Goal: Information Seeking & Learning: Learn about a topic

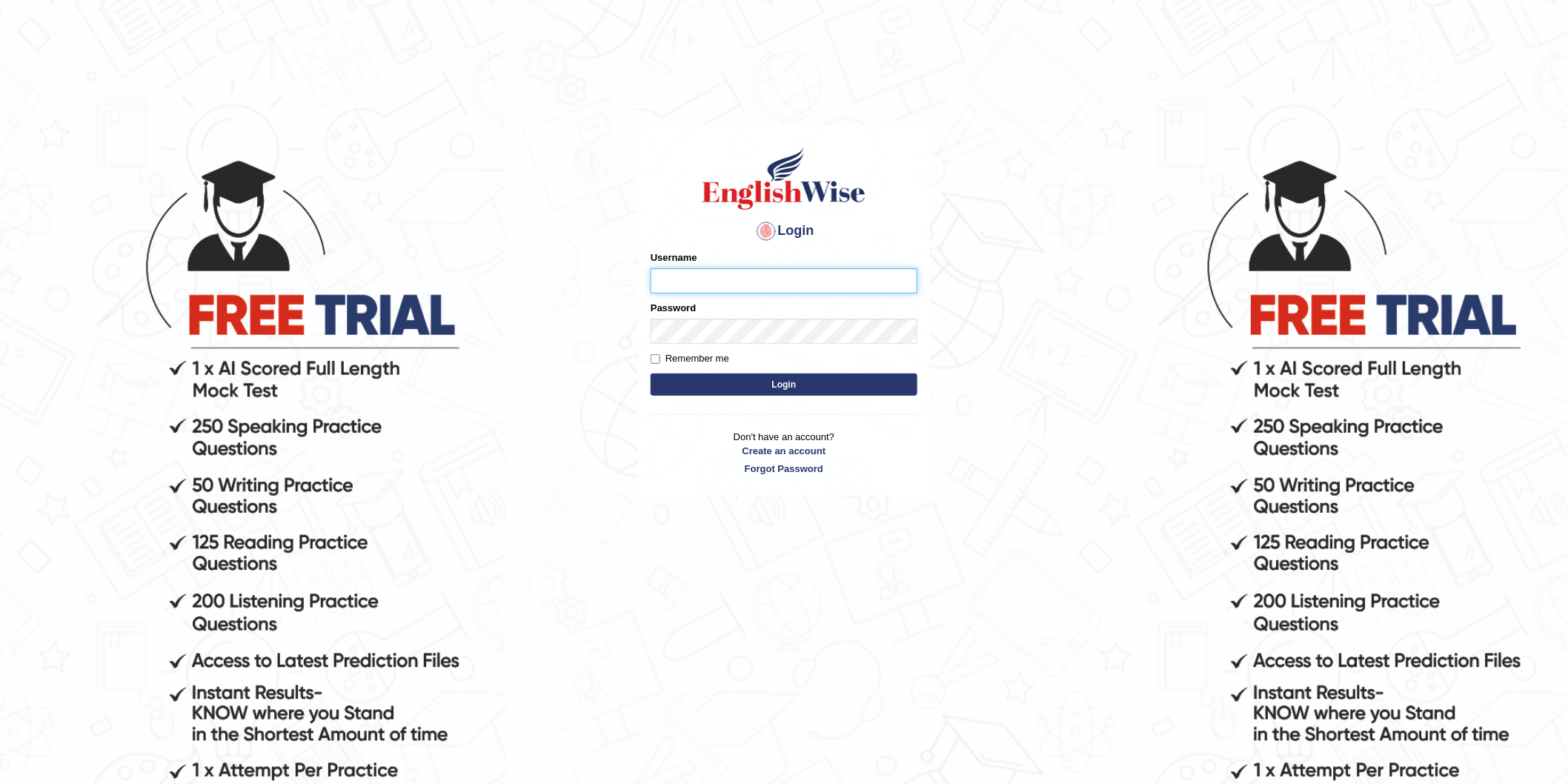
type input "zorbaenglish"
click at [710, 375] on button "Login" at bounding box center [783, 384] width 267 height 23
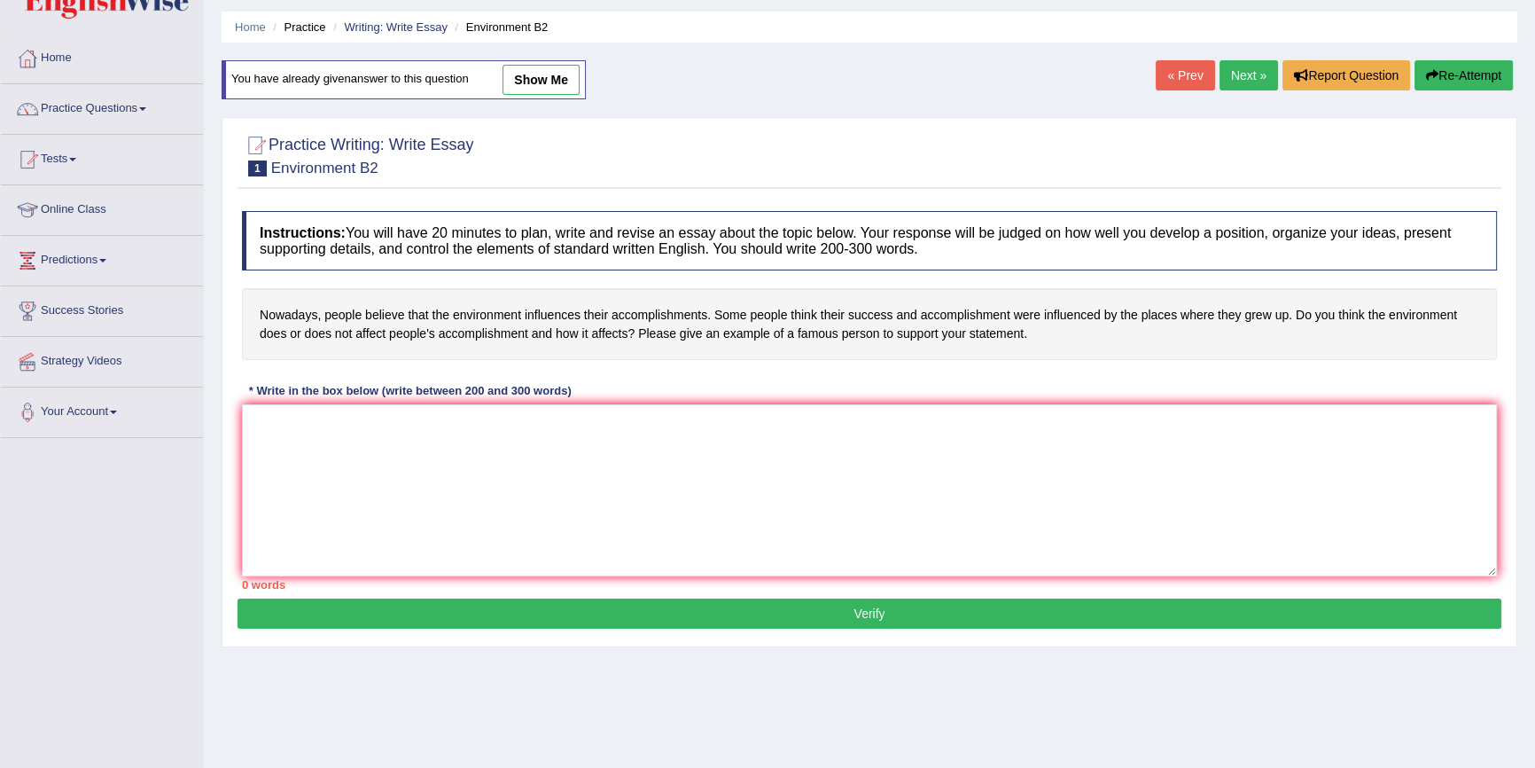
scroll to position [160, 0]
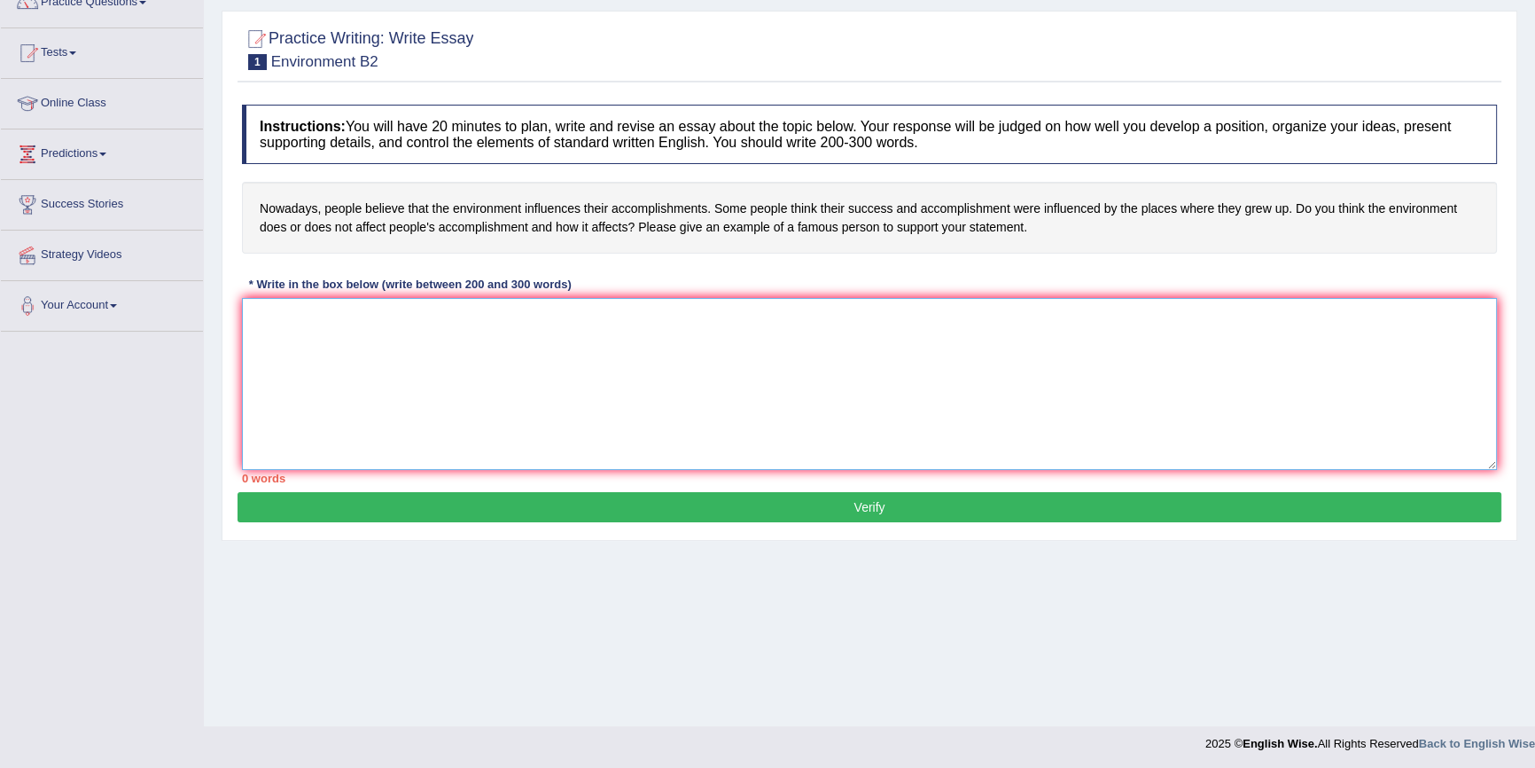
click at [359, 363] on textarea at bounding box center [869, 384] width 1255 height 172
paste textarea "The increasing influence of people believing that environment influences their …"
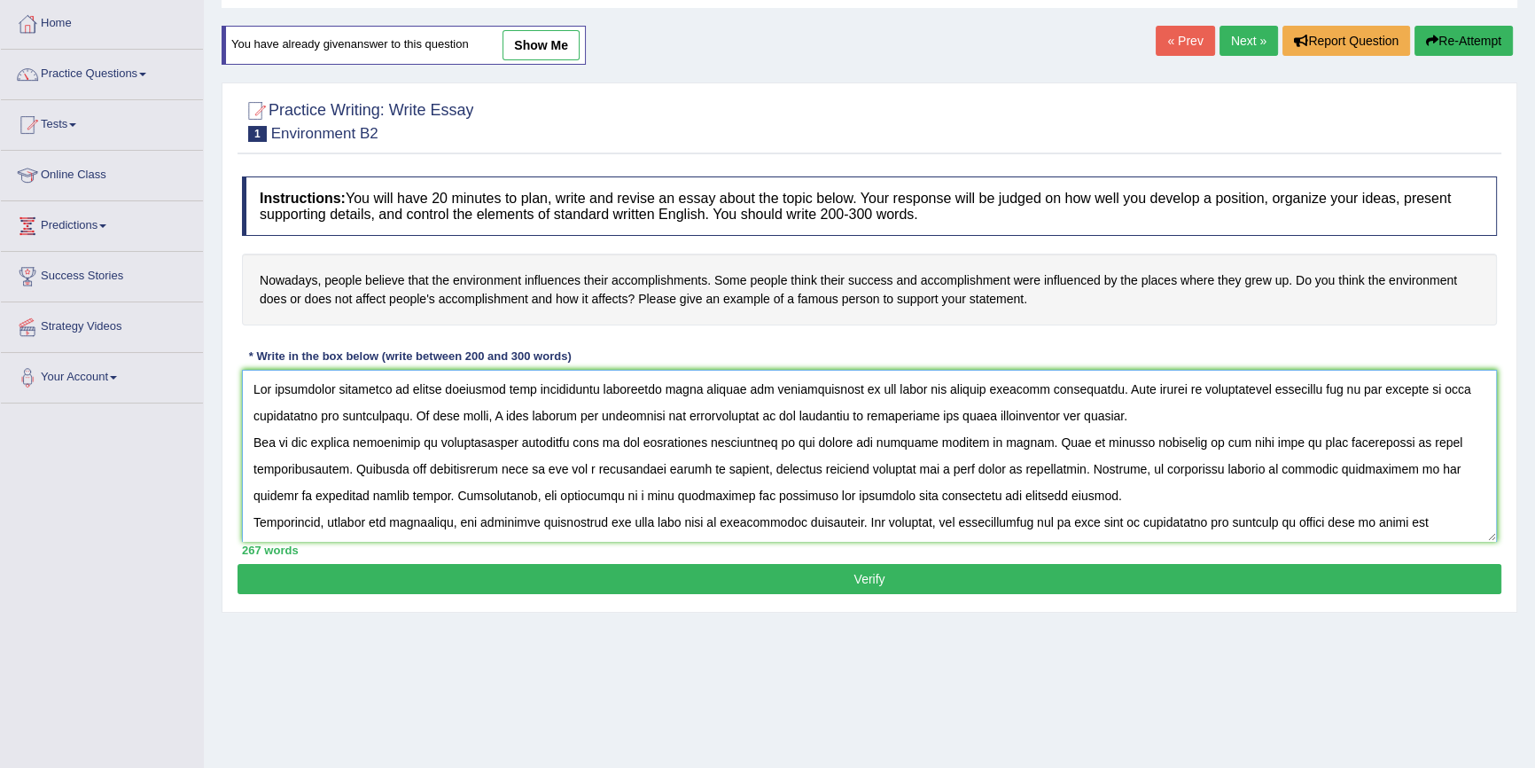
scroll to position [0, 0]
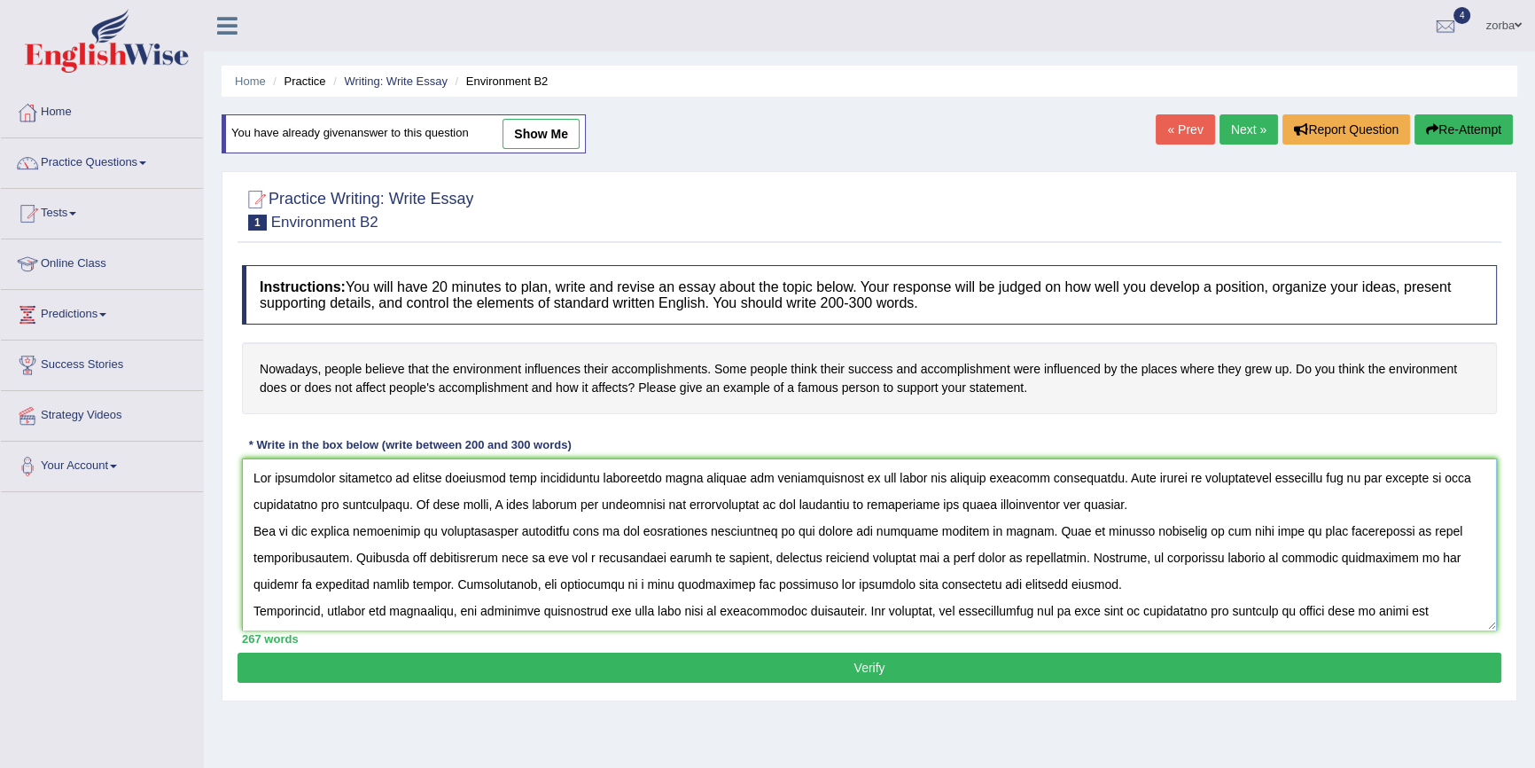
click at [1150, 503] on textarea at bounding box center [869, 544] width 1255 height 172
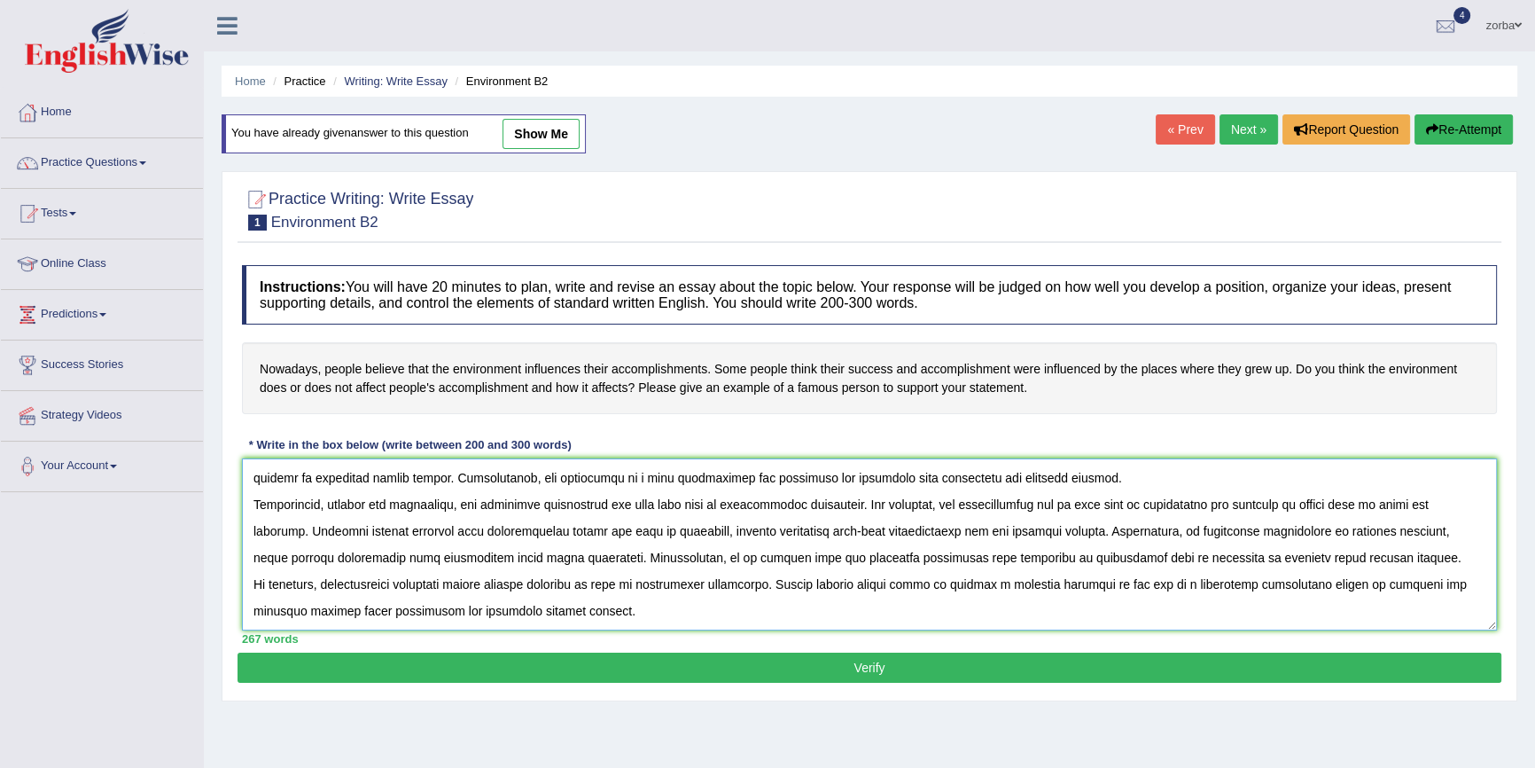
scroll to position [133, 0]
type textarea "The increasing influence of people believing that environment influences their …"
click at [862, 661] on button "Verify" at bounding box center [870, 667] width 1264 height 30
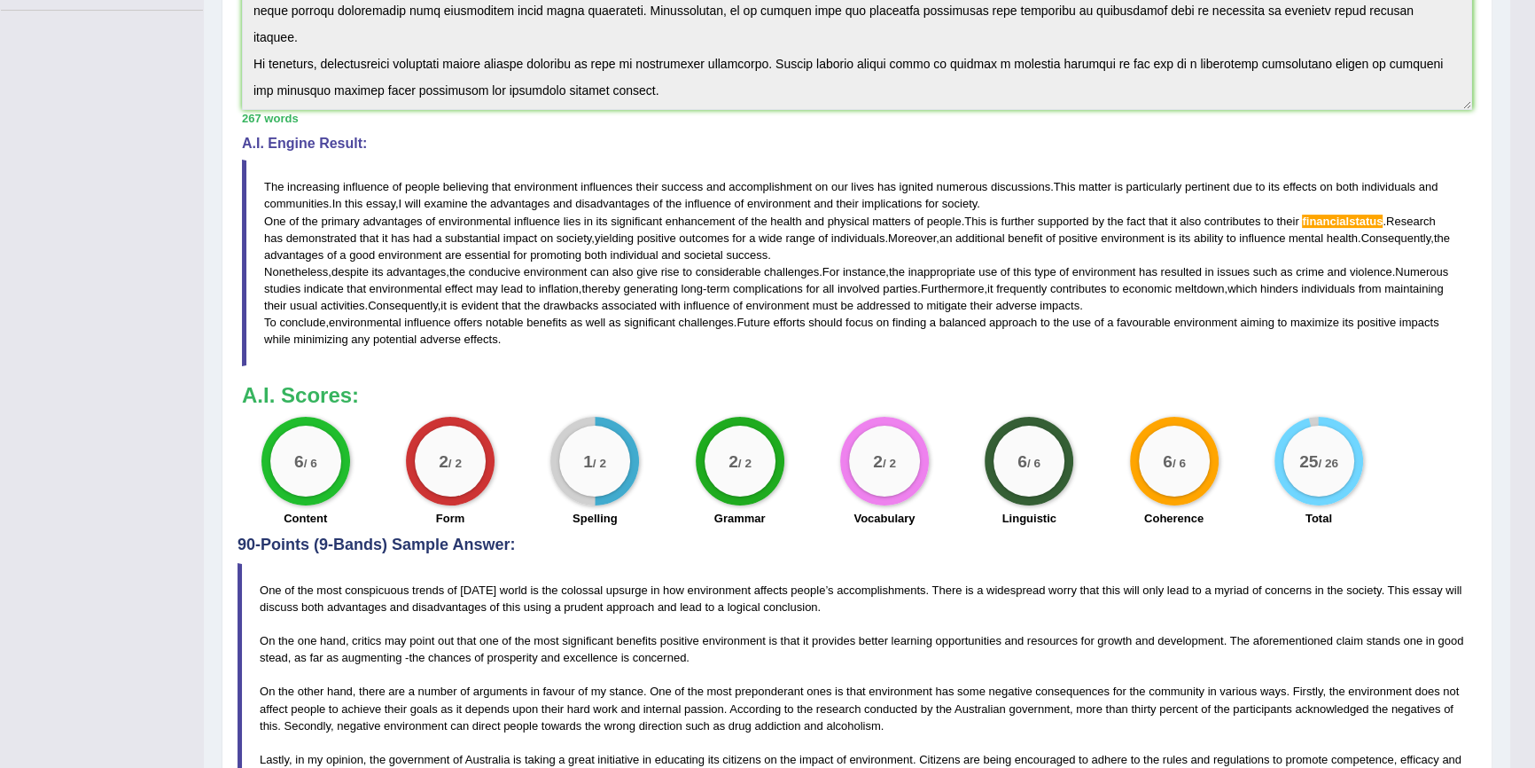
scroll to position [402, 0]
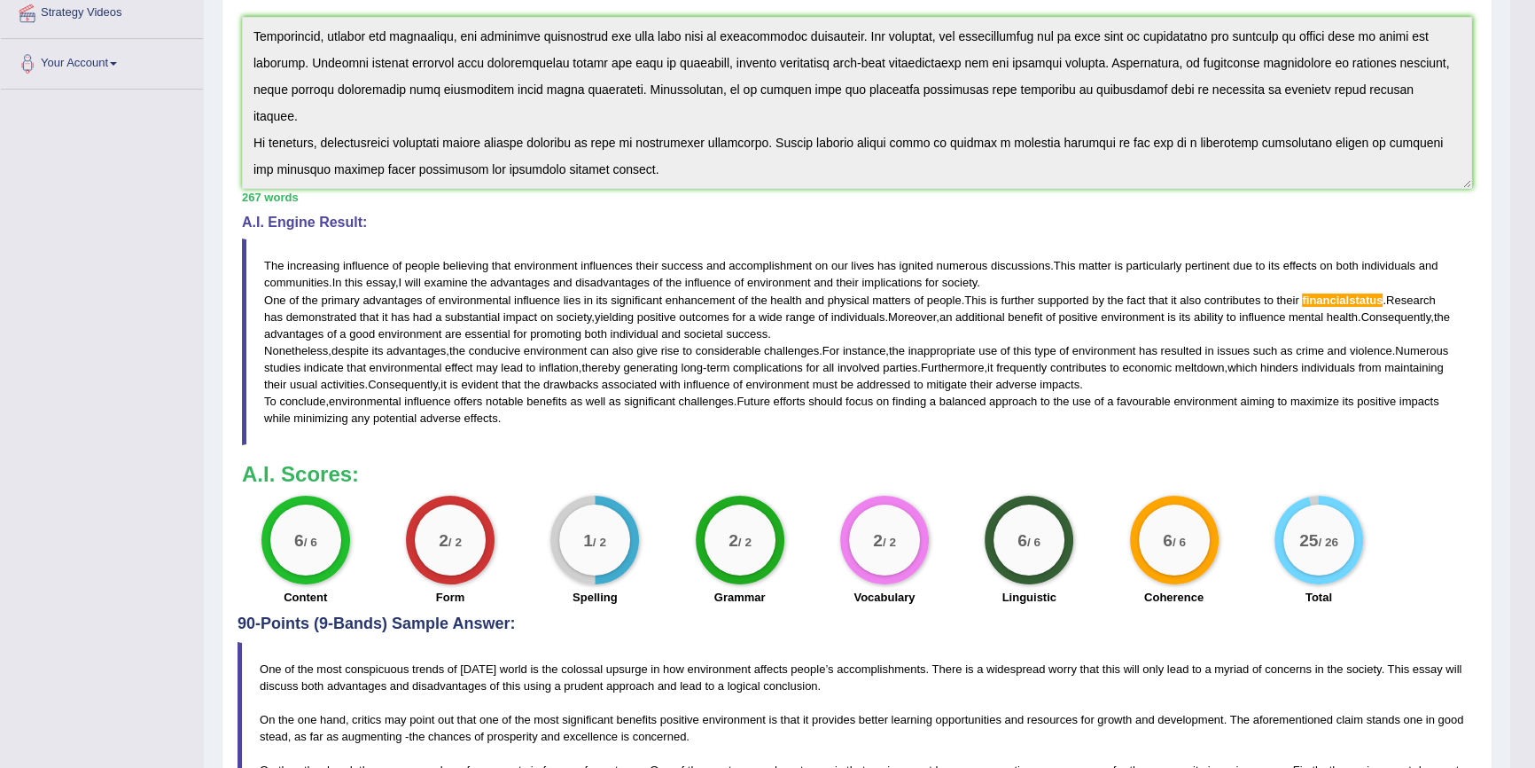
click at [1358, 301] on span "financialstatus" at bounding box center [1342, 299] width 81 height 13
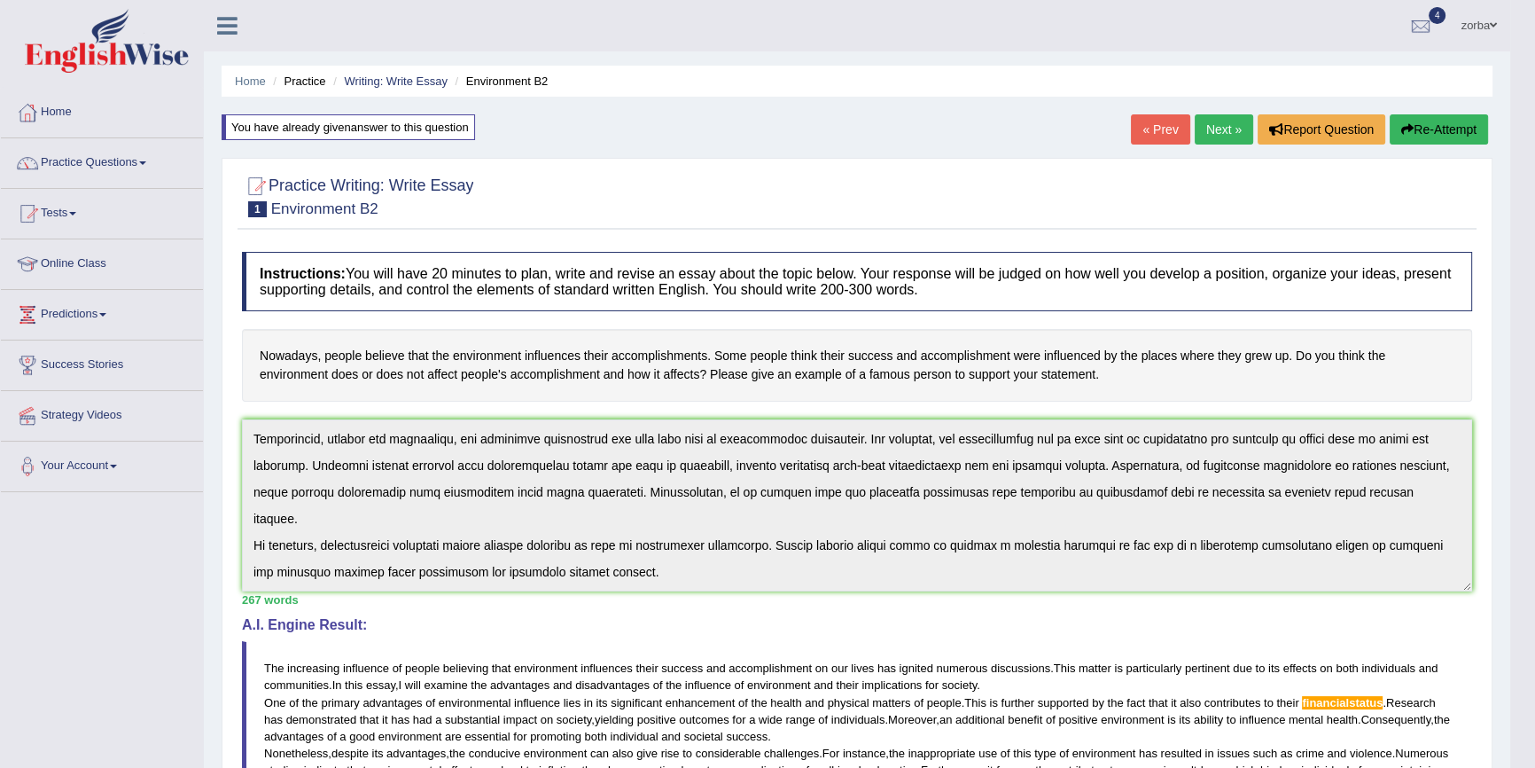
scroll to position [0, 0]
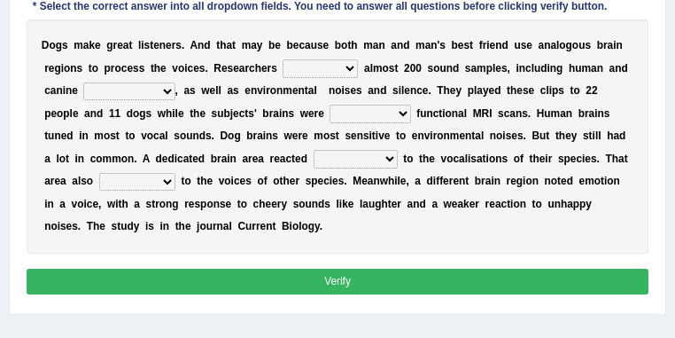
scroll to position [319, 0]
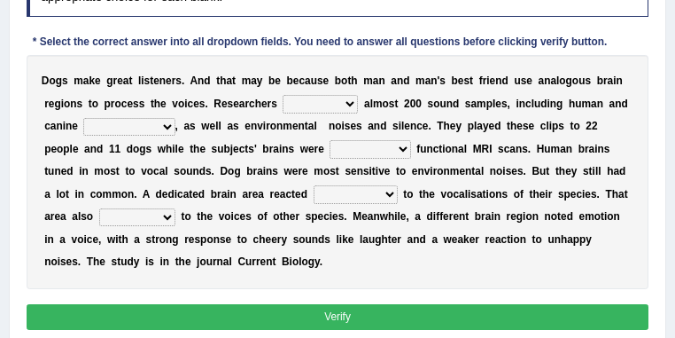
click at [349, 110] on select "collected herald developed checkup" at bounding box center [320, 104] width 75 height 18
select select "developed"
click at [283, 95] on select "collected herald developed checkup" at bounding box center [320, 104] width 75 height 18
click at [172, 128] on select "sameness volcalizations occupations deformations" at bounding box center [128, 127] width 91 height 18
select select "deformations"
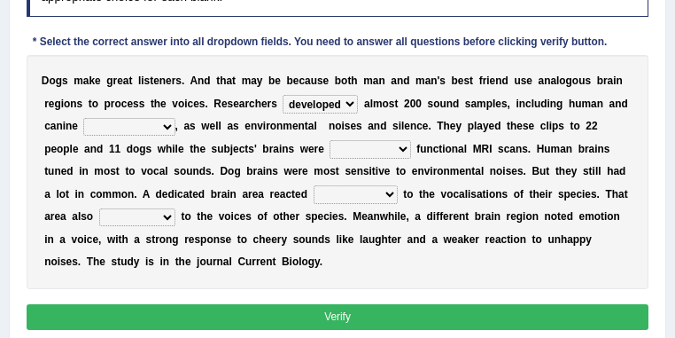
click at [83, 118] on select "sameness volcalizations occupations deformations" at bounding box center [128, 127] width 91 height 18
click at [373, 151] on select "conducting attending undergoing examining" at bounding box center [370, 149] width 81 height 18
select select "examining"
click at [330, 140] on select "conducting attending undergoing examining" at bounding box center [370, 149] width 81 height 18
click at [352, 198] on select "foamy deformatory strongly horny" at bounding box center [356, 194] width 84 height 18
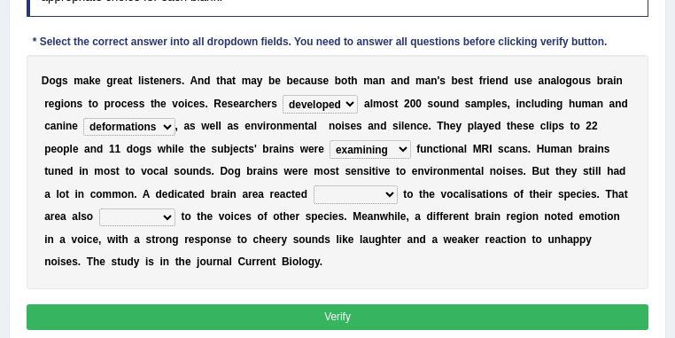
select select "strongly"
click at [314, 185] on select "foamy deformatory strongly horny" at bounding box center [356, 194] width 84 height 18
drag, startPoint x: 157, startPoint y: 218, endPoint x: 149, endPoint y: 224, distance: 10.1
click at [157, 218] on select "splatted shoplift insulted responded" at bounding box center [137, 217] width 76 height 18
select select "responded"
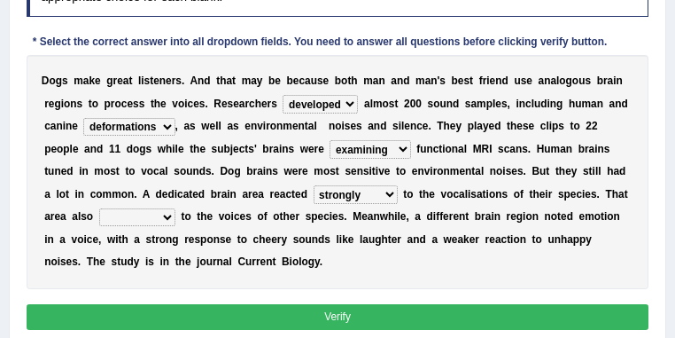
click at [99, 208] on select "splatted shoplift insulted responded" at bounding box center [137, 217] width 76 height 18
click at [354, 108] on select "collected herald developed checkup" at bounding box center [320, 104] width 75 height 18
click at [354, 107] on select "collected herald developed checkup" at bounding box center [320, 104] width 75 height 18
click at [349, 105] on select "collected herald developed checkup" at bounding box center [320, 104] width 75 height 18
click at [356, 105] on select "collected herald developed checkup" at bounding box center [320, 104] width 75 height 18
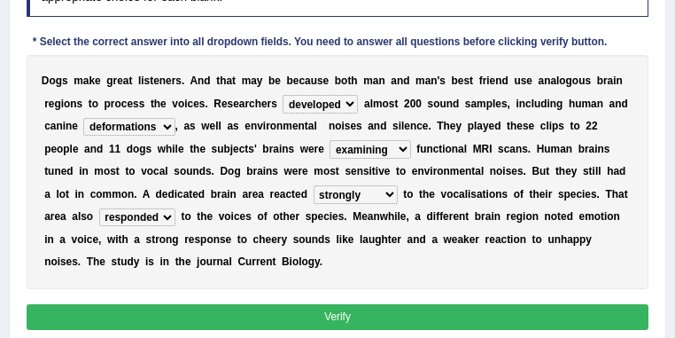
click at [354, 106] on select "collected herald developed checkup" at bounding box center [320, 104] width 75 height 18
click at [352, 107] on select "collected herald developed checkup" at bounding box center [320, 104] width 75 height 18
drag, startPoint x: 207, startPoint y: 108, endPoint x: 224, endPoint y: 108, distance: 17.7
click at [224, 108] on div "D o g s m a k e g r e a t l i s t e n e r s . A n d t h a t m a y b e b e c a u…" at bounding box center [338, 172] width 623 height 234
click at [331, 104] on select "collected herald developed checkup" at bounding box center [320, 104] width 75 height 18
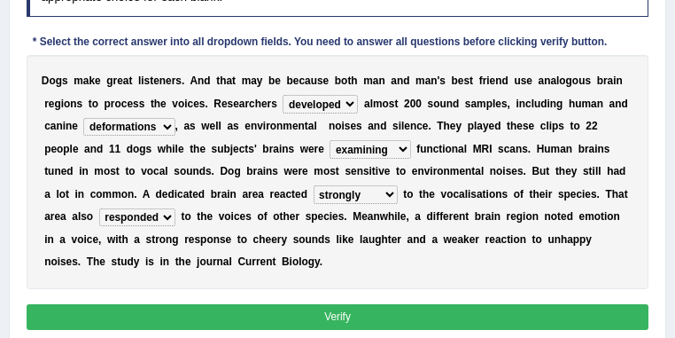
select select "collected"
click at [283, 95] on select "collected herald developed checkup" at bounding box center [320, 104] width 75 height 18
drag, startPoint x: 150, startPoint y: 124, endPoint x: 149, endPoint y: 135, distance: 10.7
click at [150, 124] on select "sameness volcalizations occupations deformations" at bounding box center [128, 127] width 91 height 18
click at [162, 125] on select "sameness volcalizations occupations deformations" at bounding box center [128, 127] width 91 height 18
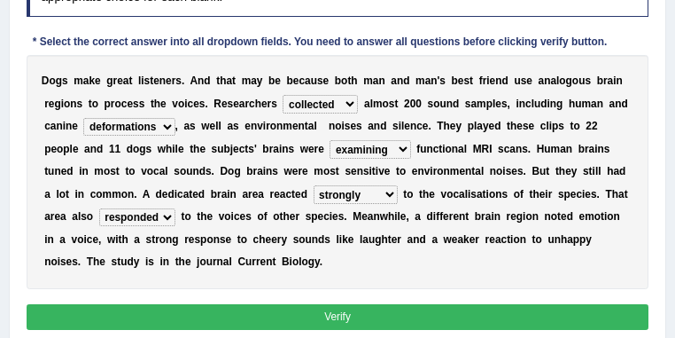
select select "volcalizations"
click at [83, 118] on select "sameness volcalizations occupations deformations" at bounding box center [128, 127] width 91 height 18
click at [399, 149] on select "conducting attending undergoing examining" at bounding box center [370, 149] width 81 height 18
click at [287, 158] on div "D o g s m a k e g r e a t l i s t e n e r s . A n d t h a t m a y b e b e c a u…" at bounding box center [338, 172] width 623 height 234
drag, startPoint x: 403, startPoint y: 148, endPoint x: 404, endPoint y: 158, distance: 9.8
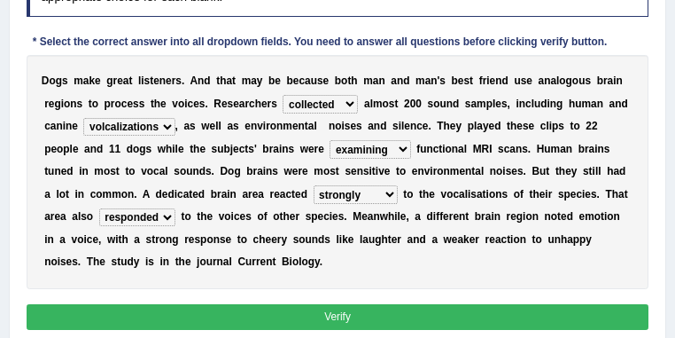
click at [404, 148] on select "conducting attending undergoing examining" at bounding box center [370, 149] width 81 height 18
select select "undergoing"
click at [330, 140] on select "conducting attending undergoing examining" at bounding box center [370, 149] width 81 height 18
click at [383, 196] on select "foamy deformatory strongly horny" at bounding box center [356, 194] width 84 height 18
click at [502, 238] on b "c" at bounding box center [505, 239] width 6 height 12
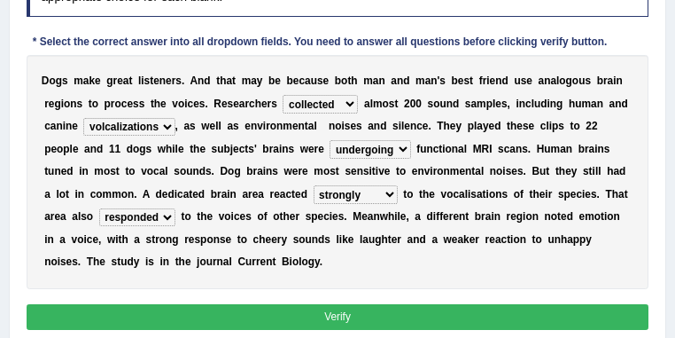
click at [153, 222] on select "splatted shoplift insulted responded" at bounding box center [137, 217] width 76 height 18
drag, startPoint x: 395, startPoint y: 285, endPoint x: 490, endPoint y: 275, distance: 95.3
click at [395, 285] on div "D o g s m a k e g r e a t l i s t e n e r s . A n d t h a t m a y b e b e c a u…" at bounding box center [338, 172] width 623 height 234
click at [452, 316] on button "Verify" at bounding box center [338, 317] width 623 height 26
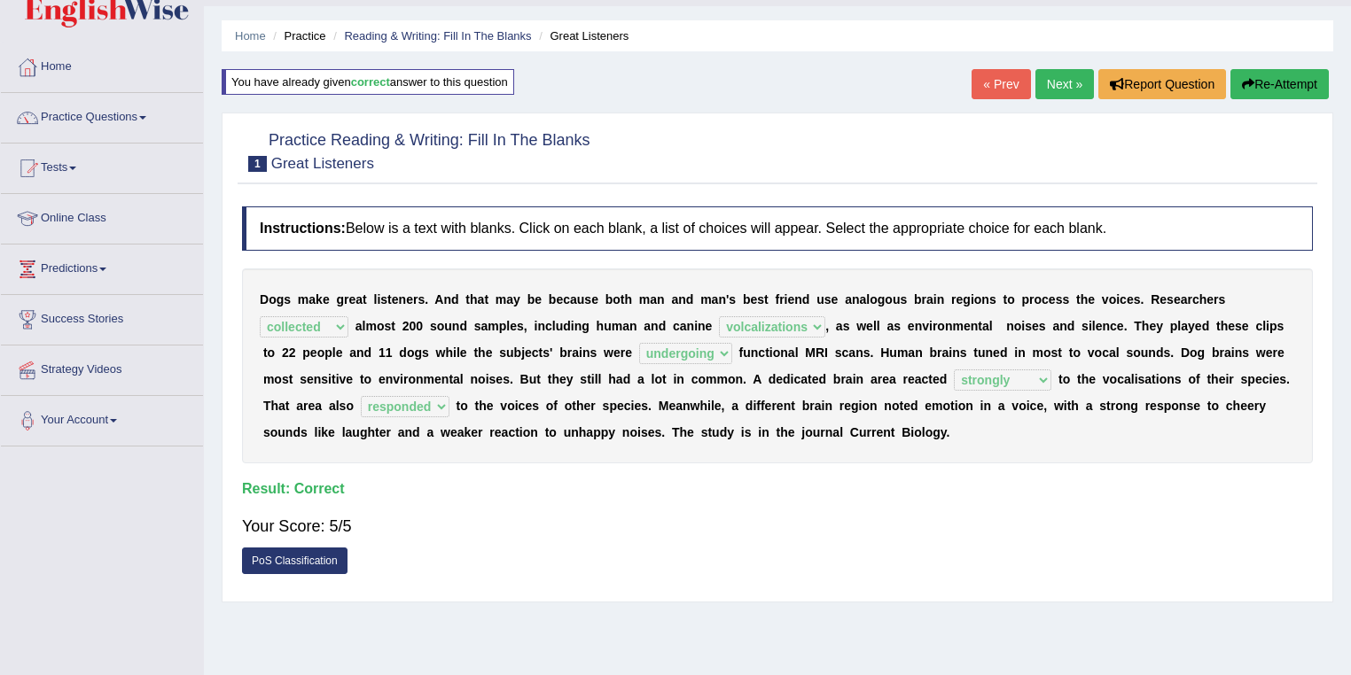
scroll to position [0, 0]
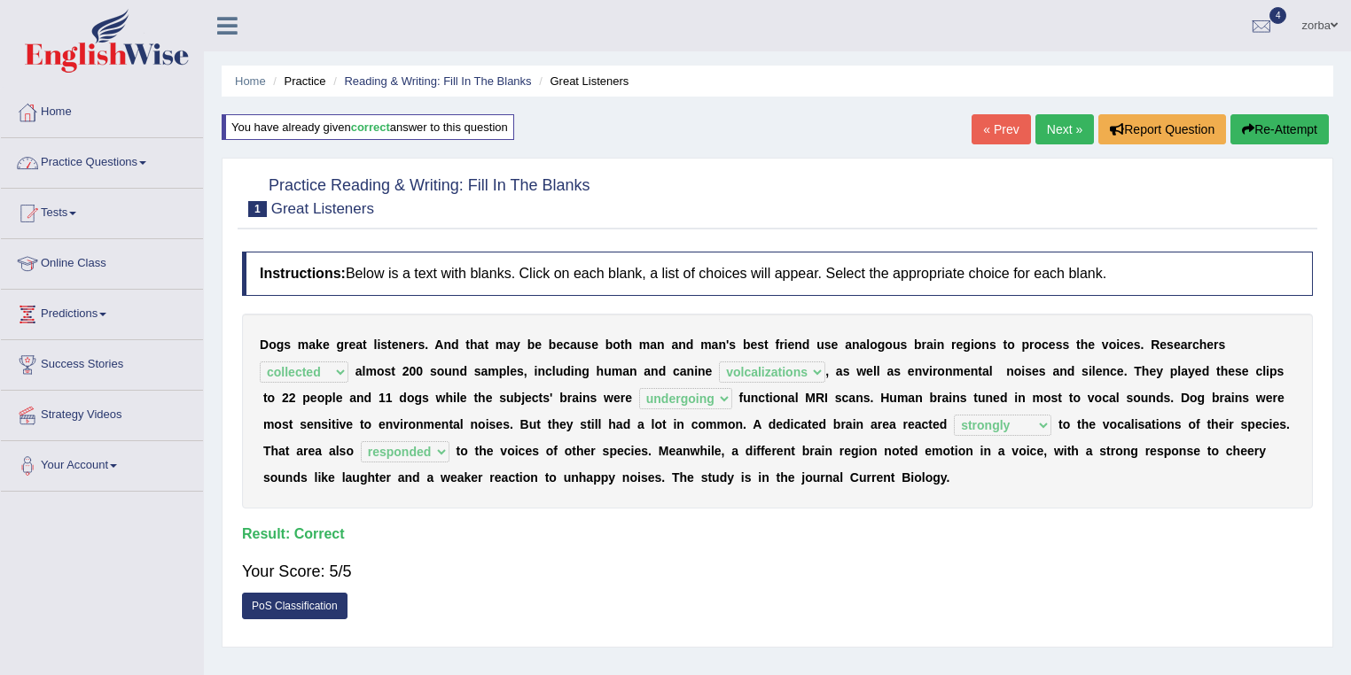
click at [91, 163] on link "Practice Questions" at bounding box center [102, 160] width 202 height 44
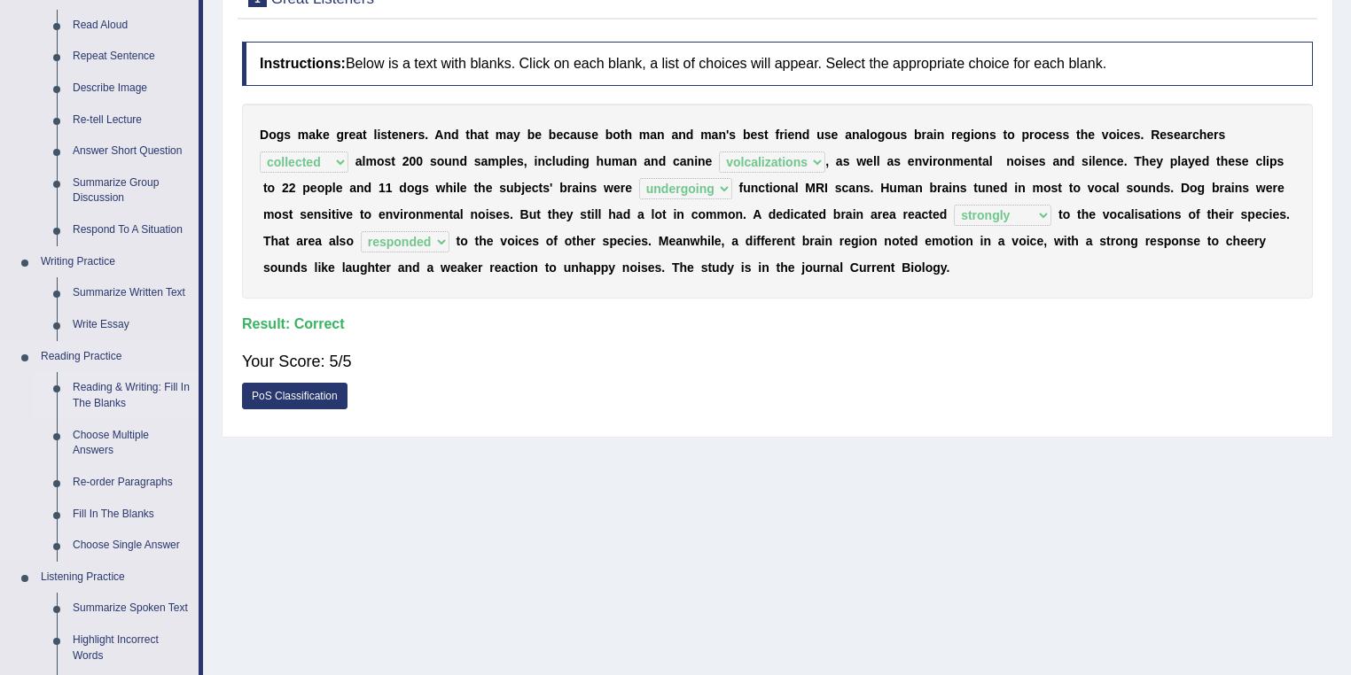
scroll to position [213, 0]
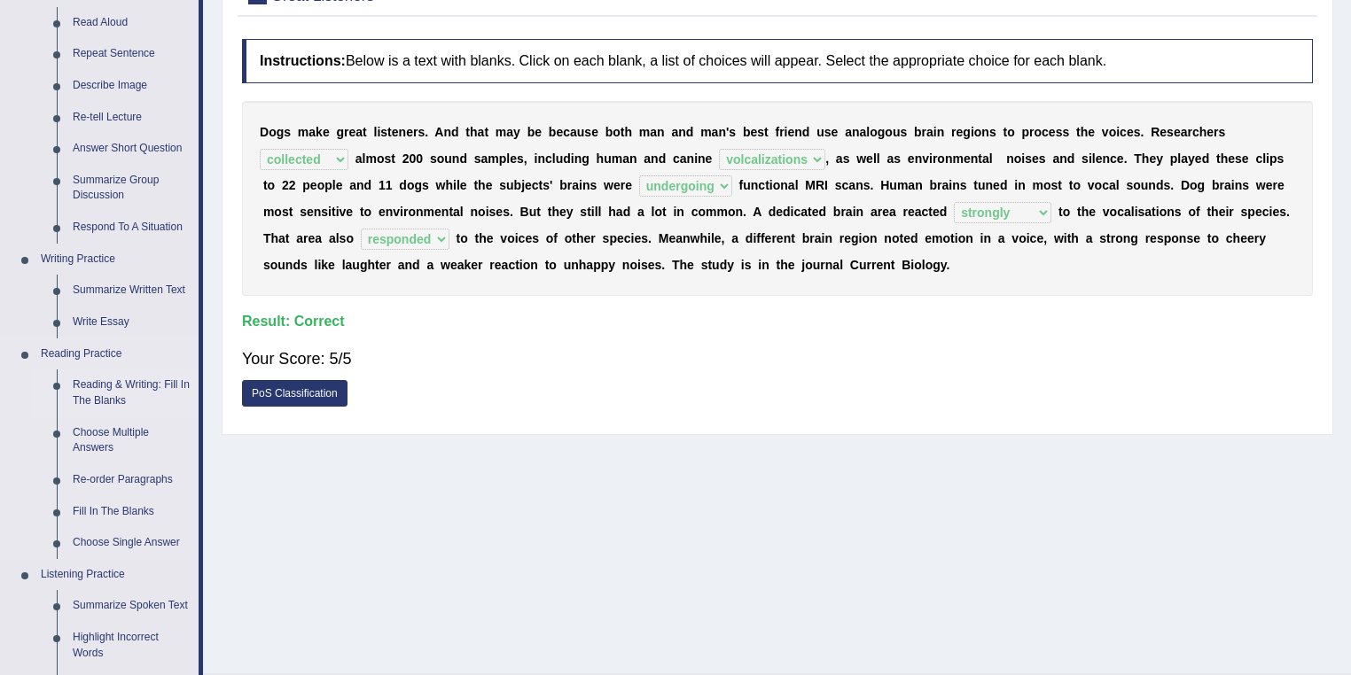
drag, startPoint x: 121, startPoint y: 390, endPoint x: 136, endPoint y: 396, distance: 16.3
click at [121, 390] on link "Reading & Writing: Fill In The Blanks" at bounding box center [132, 393] width 134 height 47
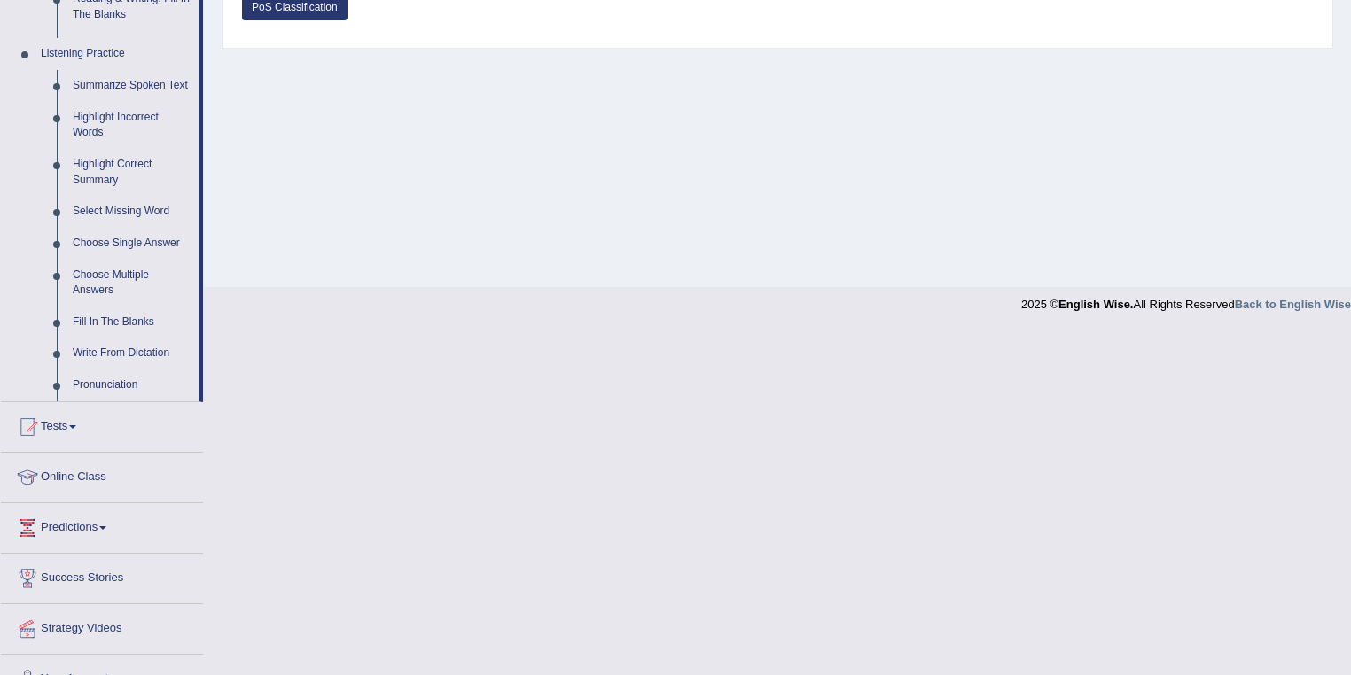
scroll to position [688, 0]
